Goal: Information Seeking & Learning: Learn about a topic

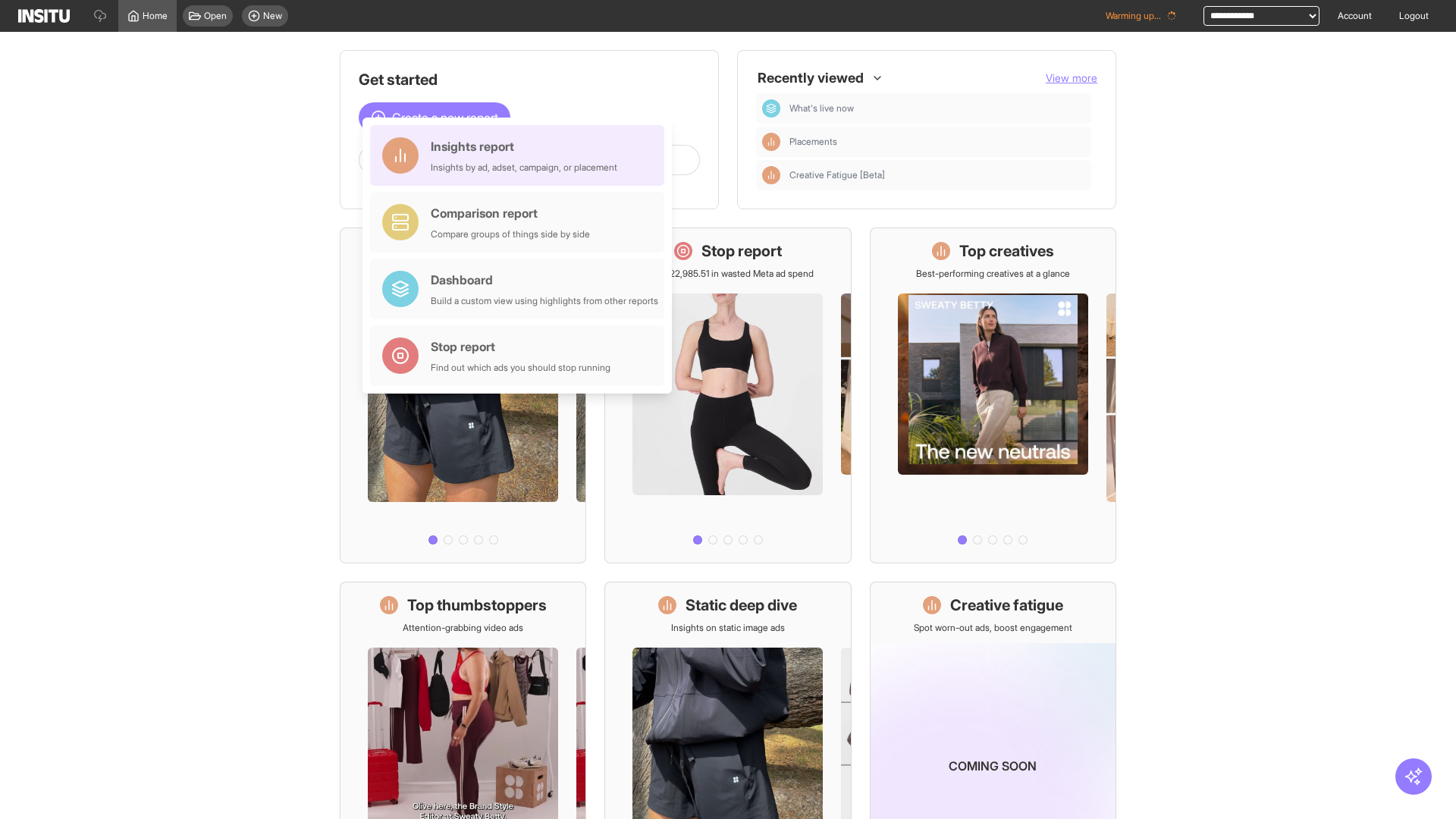
click at [521, 155] on div "Insights report Insights by ad, adset, campaign, or placement" at bounding box center [524, 155] width 186 height 37
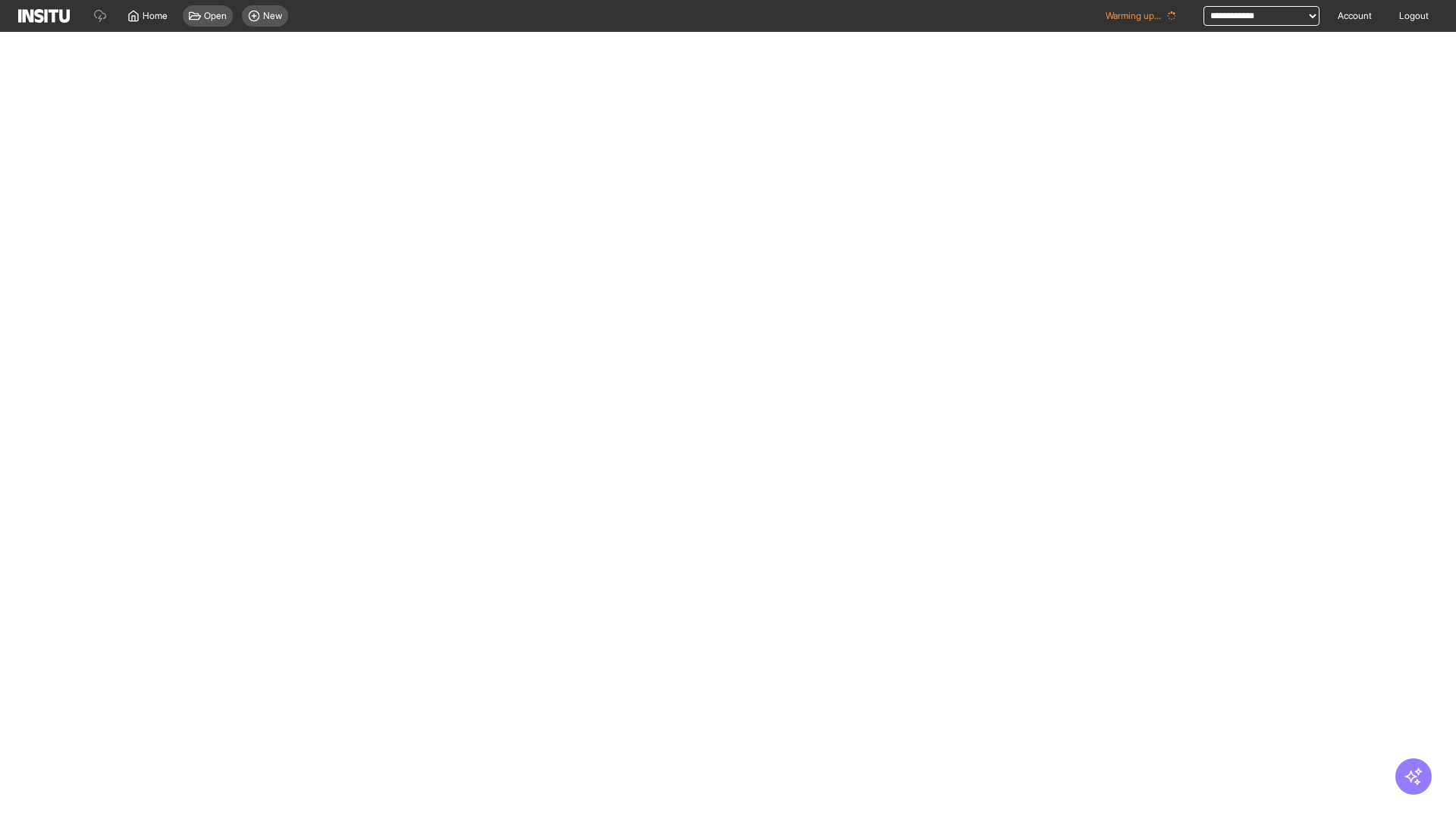
select select "**"
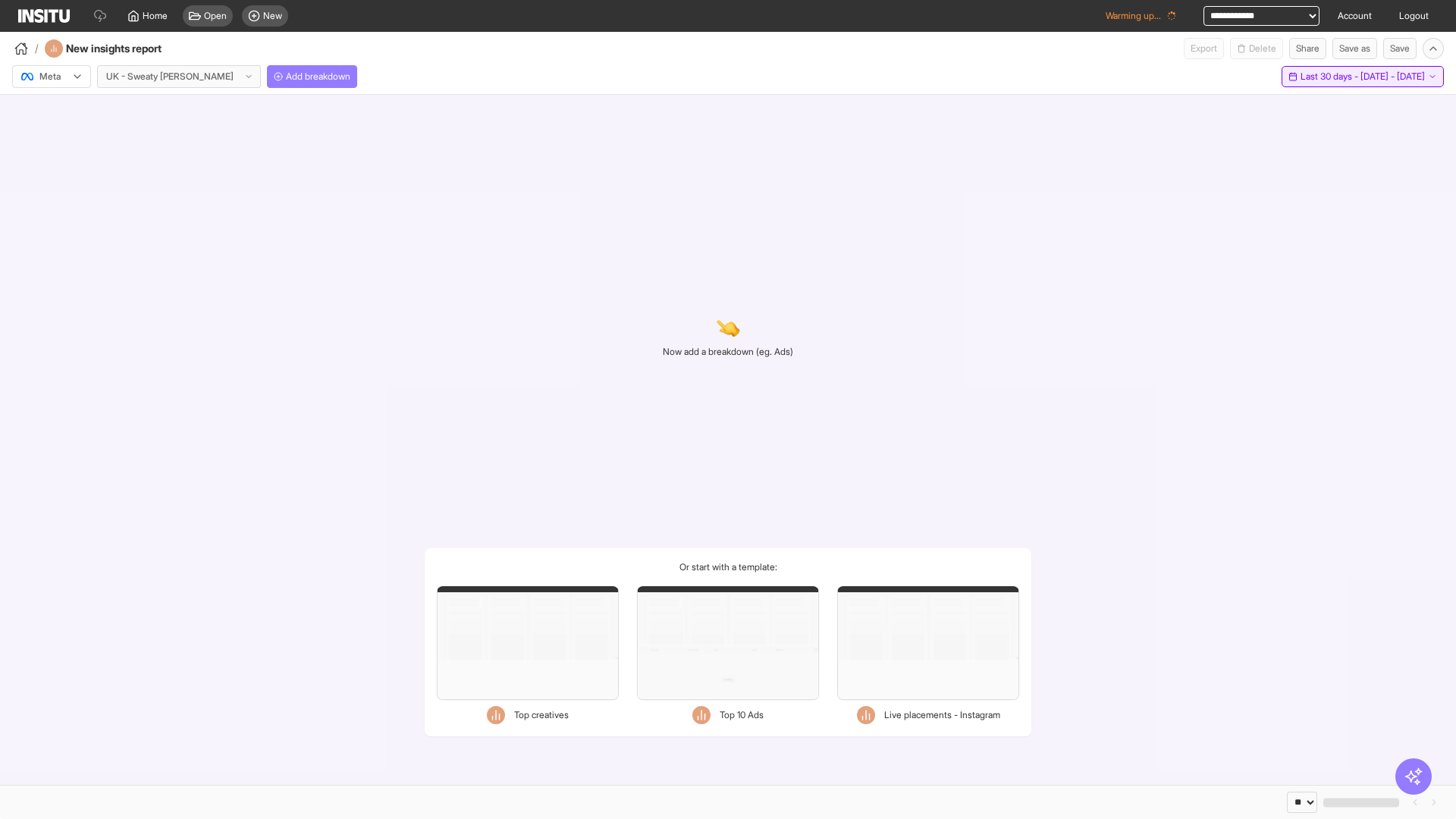
click at [1330, 77] on span "Last 30 days - [DATE] - [DATE]" at bounding box center [1362, 77] width 125 height 12
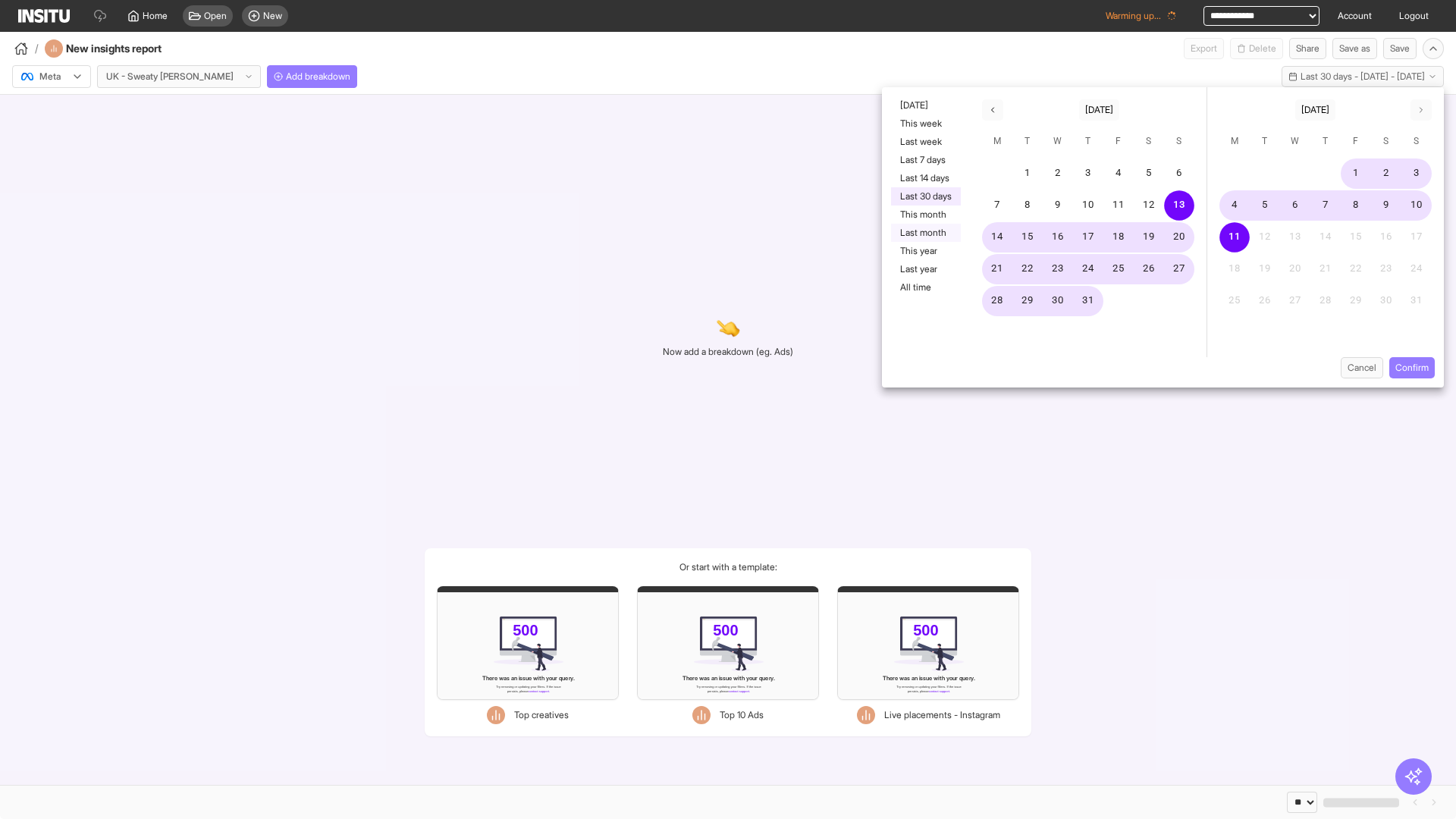
click at [924, 233] on button "Last month" at bounding box center [926, 233] width 70 height 18
